Goal: Task Accomplishment & Management: Use online tool/utility

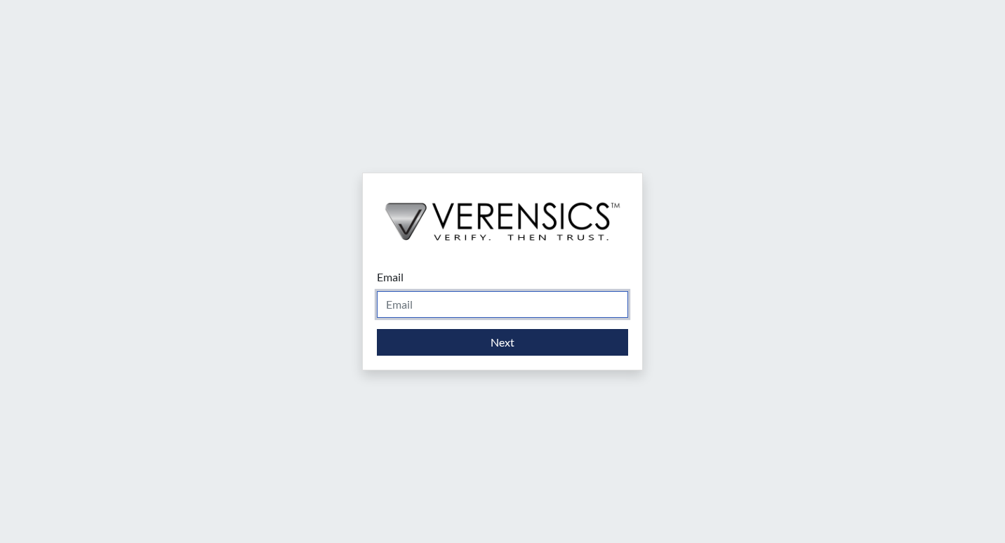
click at [438, 311] on input "Email" at bounding box center [502, 304] width 251 height 27
type input "[EMAIL_ADDRESS][DOMAIN_NAME]"
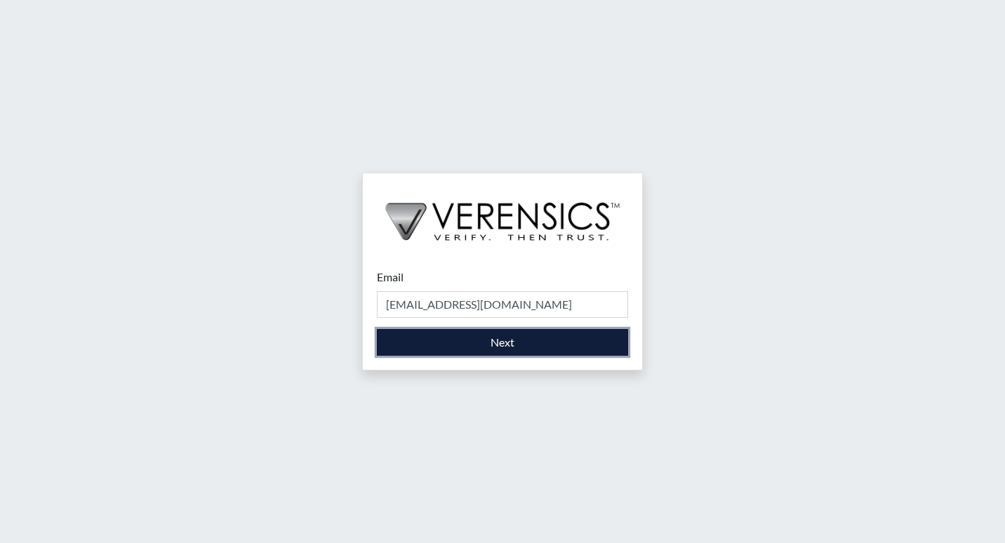
click at [457, 340] on button "Next" at bounding box center [502, 342] width 251 height 27
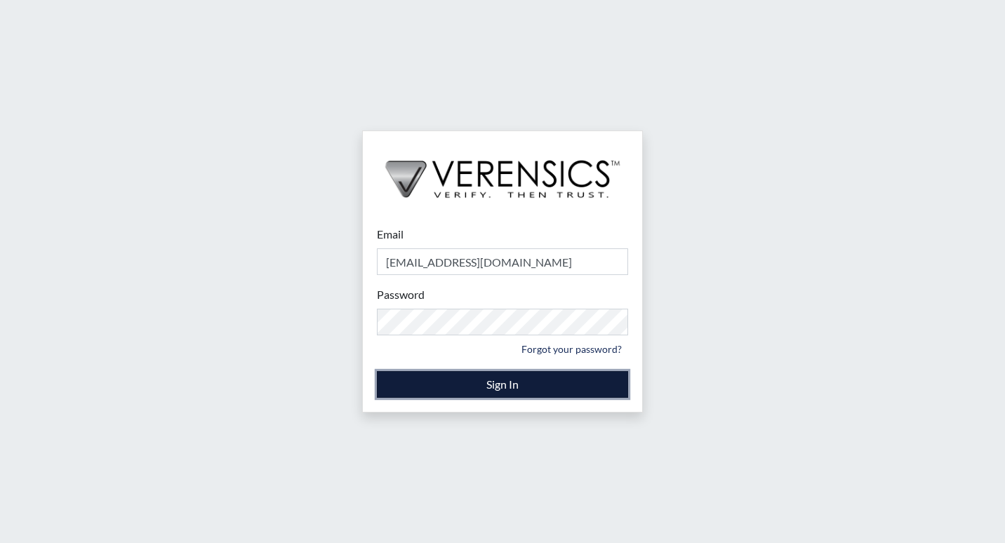
click at [474, 384] on button "Sign In" at bounding box center [502, 384] width 251 height 27
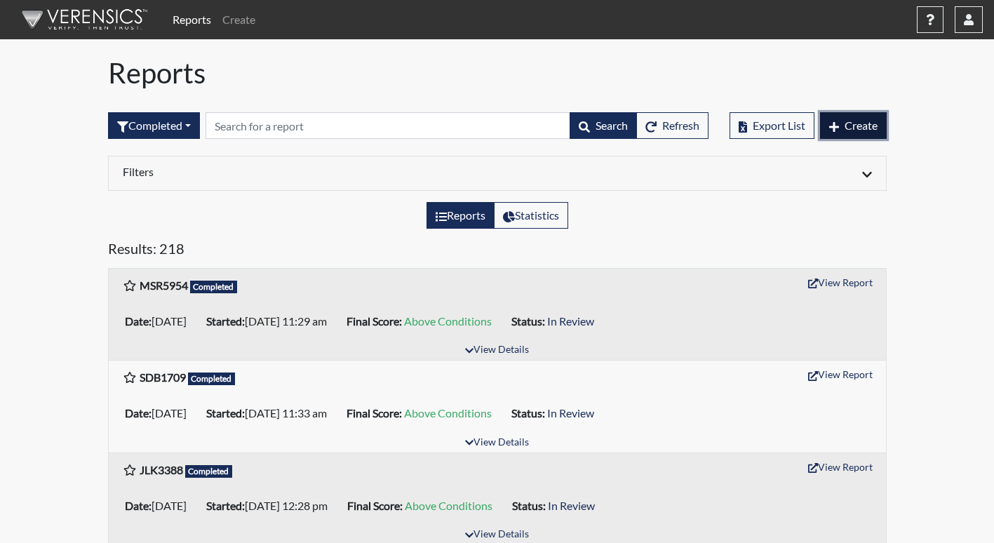
click at [858, 120] on span "Create" at bounding box center [861, 125] width 33 height 13
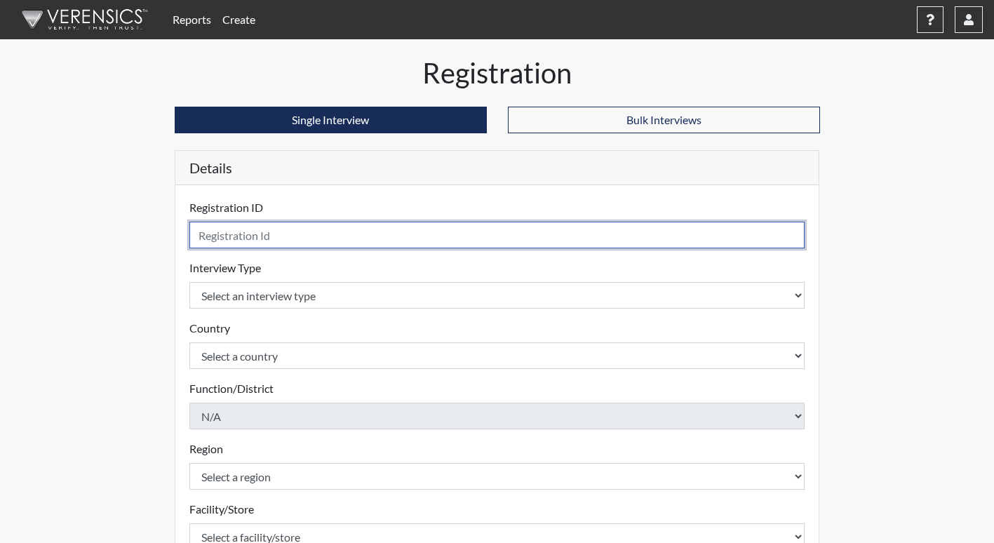
click at [262, 228] on input "text" at bounding box center [497, 235] width 616 height 27
type input "MTBW2462"
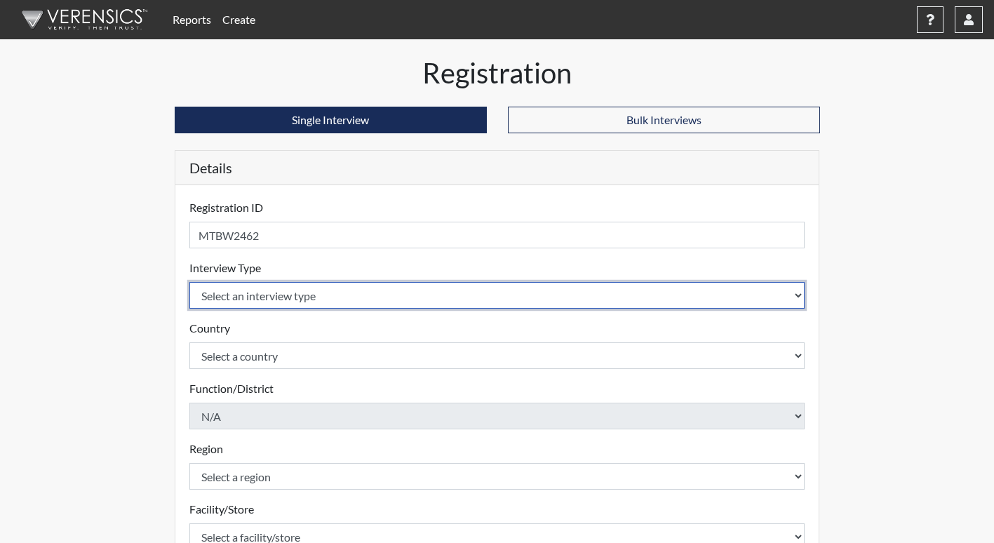
click at [269, 300] on select "Select an interview type Corrections Pre-Employment" at bounding box center [497, 295] width 616 height 27
select select "ff733e93-e1bf-11ea-9c9f-0eff0cf7eb8f"
click at [189, 282] on select "Select an interview type Corrections Pre-Employment" at bounding box center [497, 295] width 616 height 27
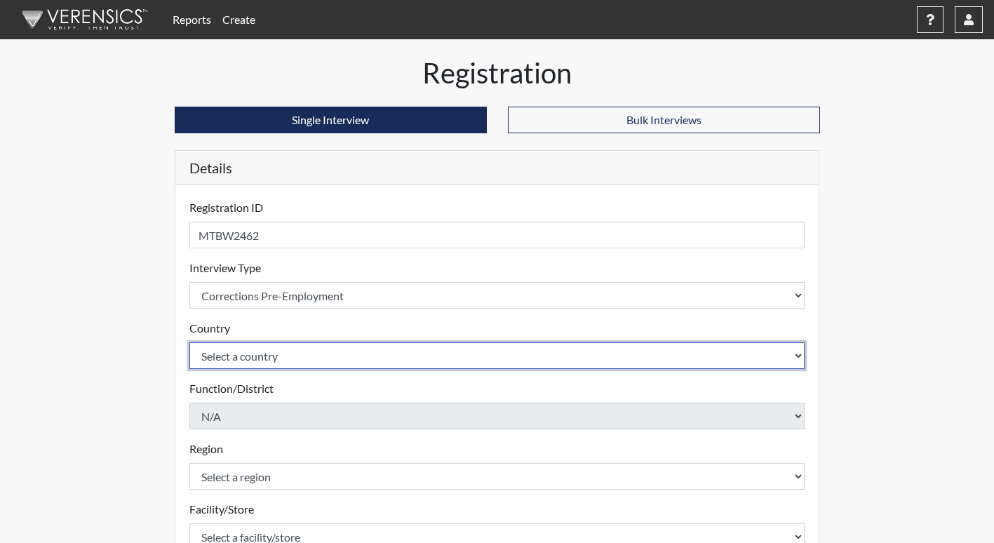
click at [261, 354] on select "Select a country [GEOGRAPHIC_DATA] [GEOGRAPHIC_DATA]" at bounding box center [497, 355] width 616 height 27
select select "united-states-of-[GEOGRAPHIC_DATA]"
click at [189, 342] on select "Select a country [GEOGRAPHIC_DATA] [GEOGRAPHIC_DATA]" at bounding box center [497, 355] width 616 height 27
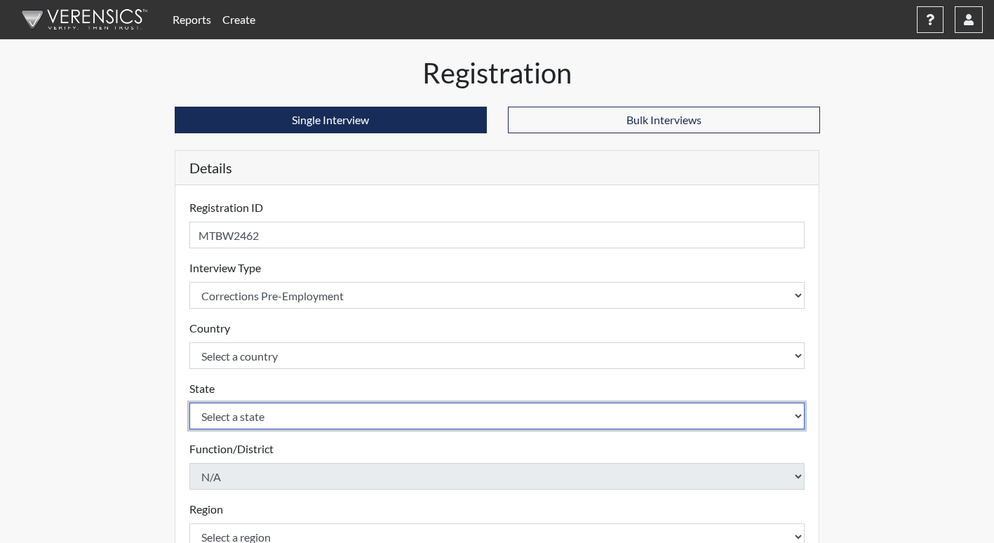
click at [250, 417] on select "Select a state [US_STATE] [US_STATE] [US_STATE] [US_STATE] [US_STATE] [US_STATE…" at bounding box center [497, 416] width 616 height 27
select select "GA"
click at [189, 403] on select "Select a state [US_STATE] [US_STATE] [US_STATE] [US_STATE] [US_STATE] [US_STATE…" at bounding box center [497, 416] width 616 height 27
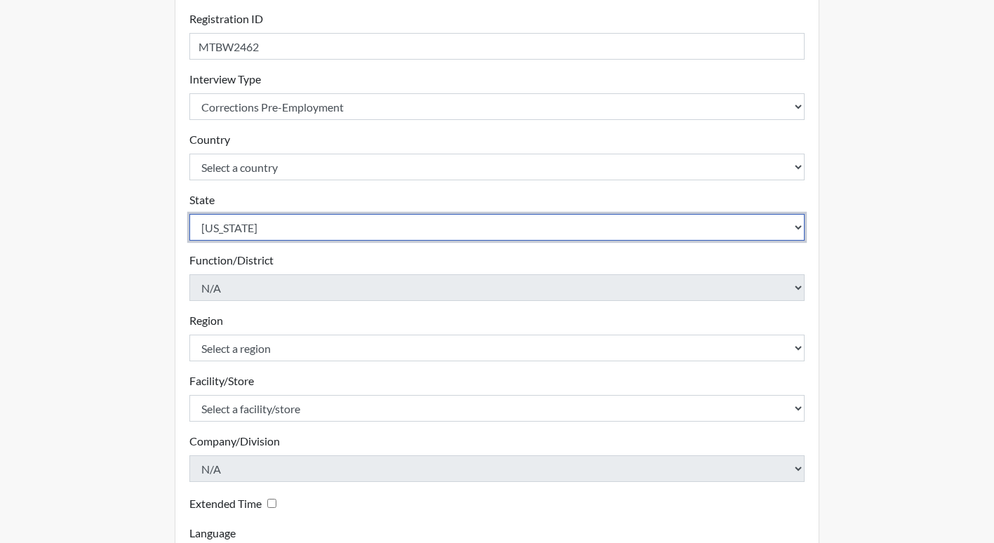
scroll to position [140, 0]
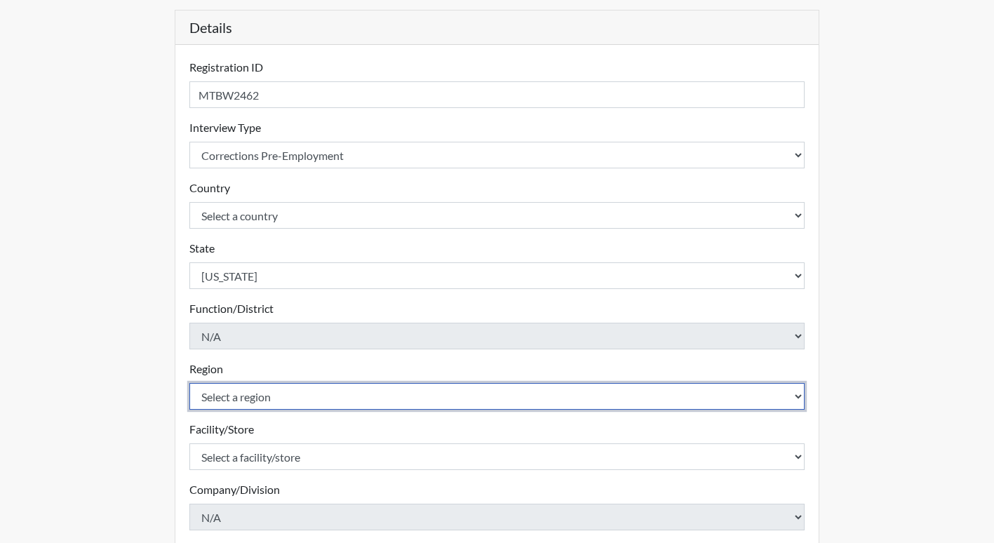
click at [265, 398] on select "Select a region [GEOGRAPHIC_DATA]" at bounding box center [497, 396] width 616 height 27
select select "743fb50d-a618-40f0-9631-f2ad6878b8a9"
click at [189, 383] on select "Select a region [GEOGRAPHIC_DATA]" at bounding box center [497, 396] width 616 height 27
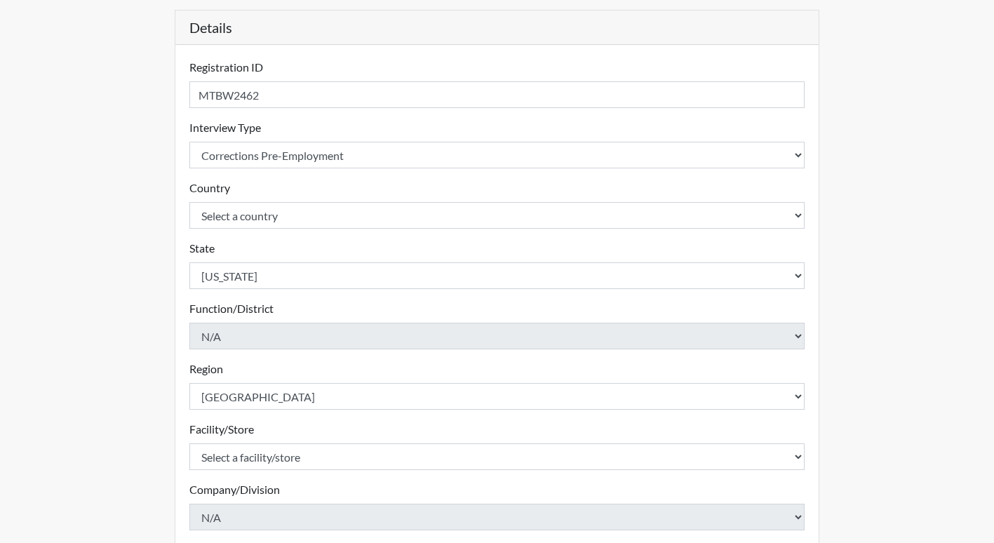
click at [101, 421] on div "Registration Single Interview Bulk Interviews Details Registration ID MTBW2462 …" at bounding box center [498, 312] width 800 height 793
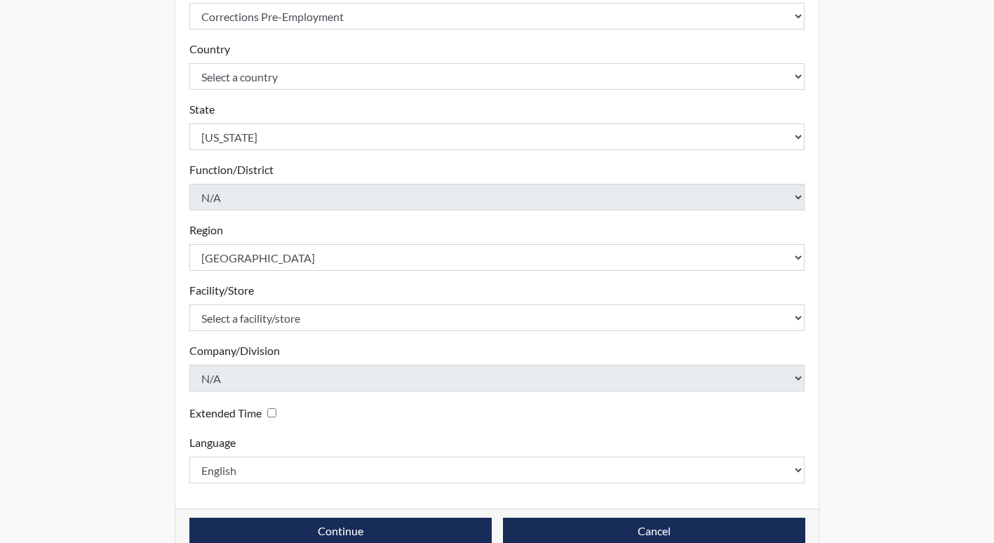
scroll to position [281, 0]
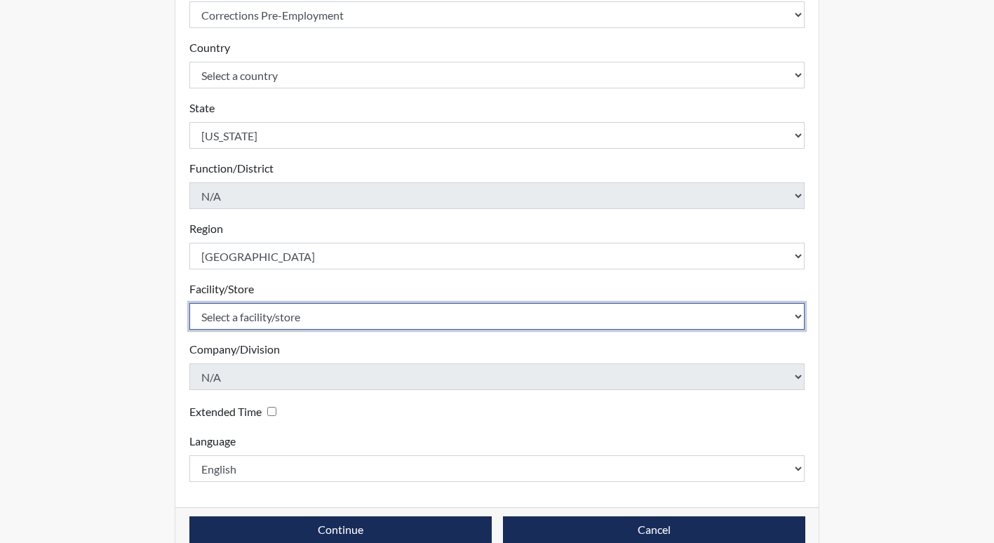
click at [262, 316] on select "Select a facility/store Emanuel PDC [PERSON_NAME]" at bounding box center [497, 316] width 616 height 27
click at [189, 303] on select "Select a facility/store Emanuel PDC [PERSON_NAME]" at bounding box center [497, 316] width 616 height 27
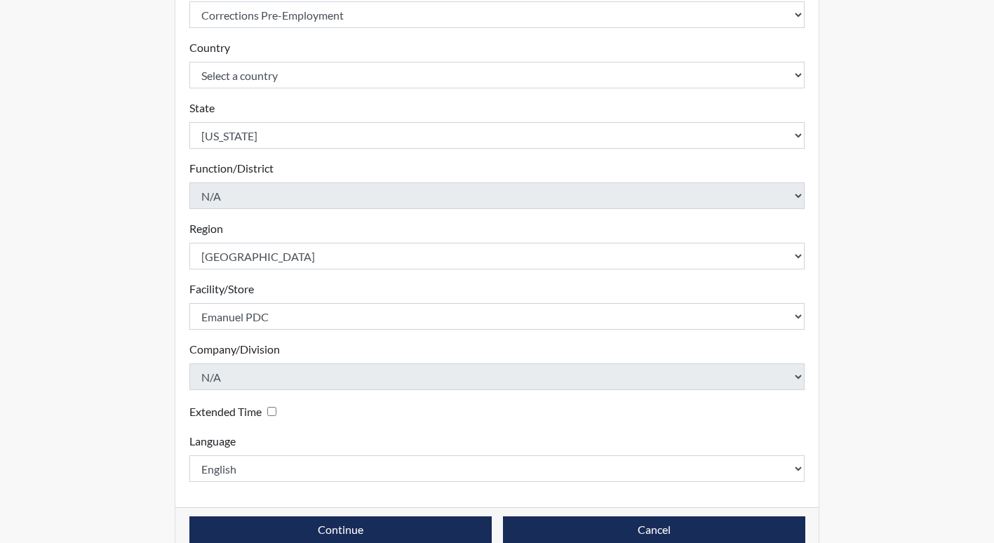
click at [145, 366] on div "Registration Single Interview Bulk Interviews Details Registration ID MTBW2462 …" at bounding box center [498, 172] width 800 height 793
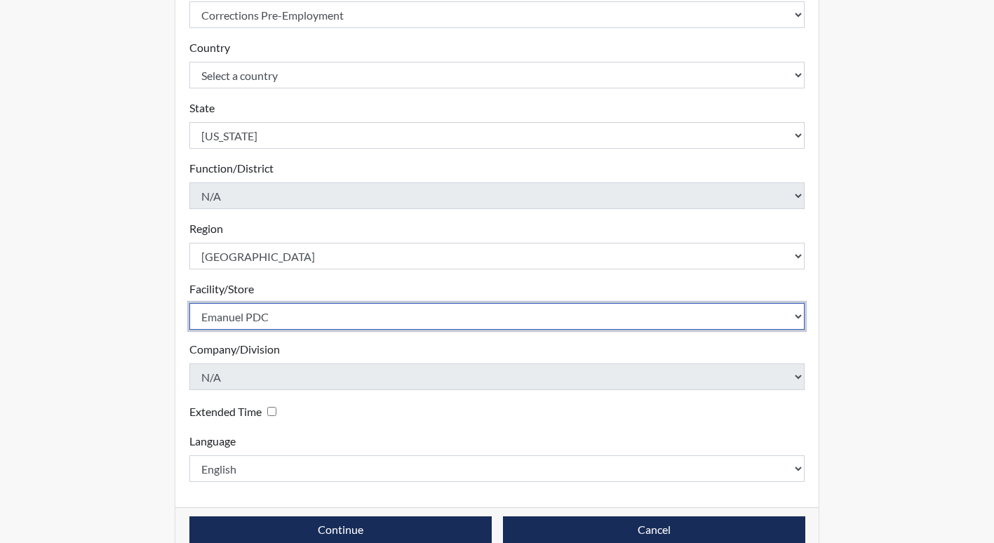
click at [269, 321] on select "Select a facility/store Emanuel PDC [PERSON_NAME]" at bounding box center [497, 316] width 616 height 27
select select "d32973ea-08af-4ff6-8fed-6742c621ad89"
click at [189, 303] on select "Select a facility/store Emanuel PDC [PERSON_NAME]" at bounding box center [497, 316] width 616 height 27
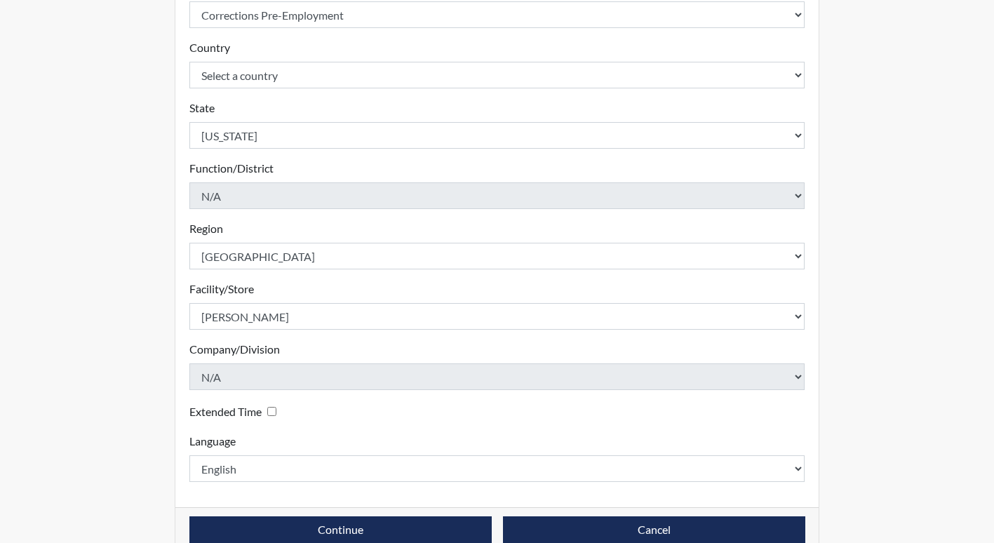
click at [94, 356] on div "Reports Create Help Center × Verensics Best Practices How to successfully use t…" at bounding box center [497, 144] width 994 height 850
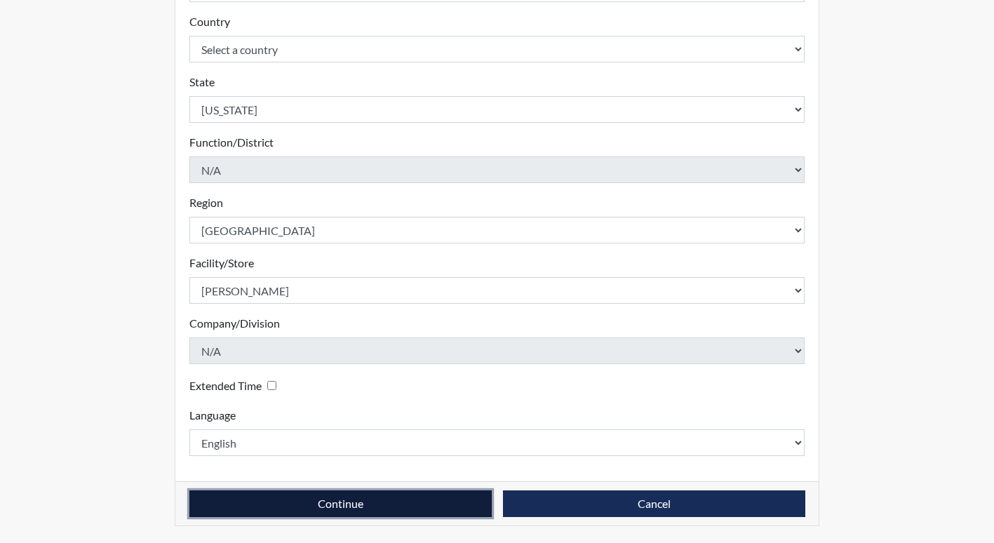
click at [348, 503] on button "Continue" at bounding box center [340, 503] width 302 height 27
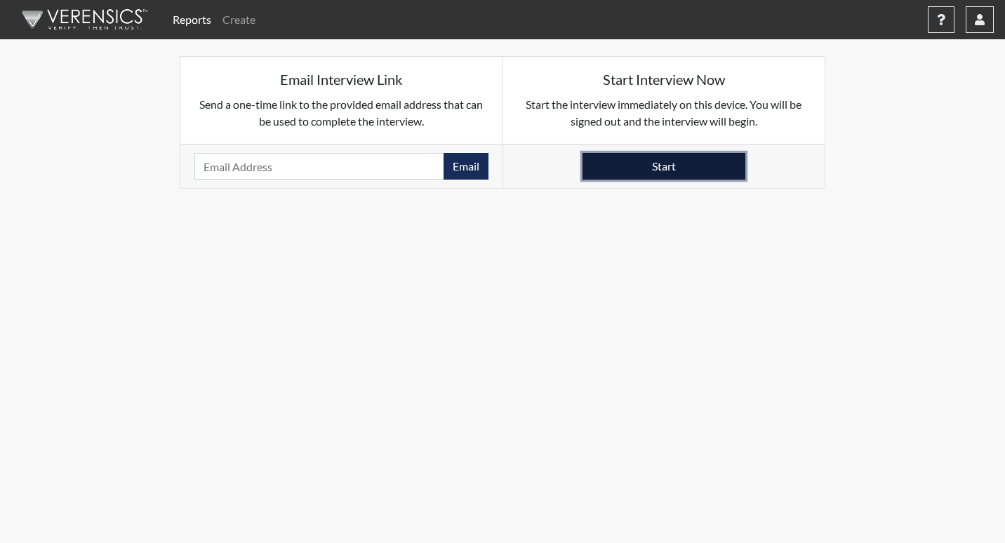
click at [706, 171] on button "Start" at bounding box center [663, 166] width 163 height 27
